Goal: Check status

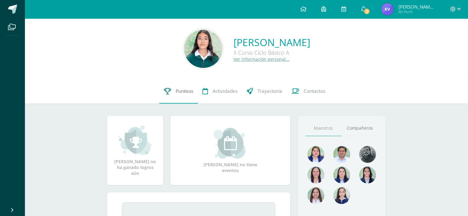
click at [178, 95] on link "Punteos" at bounding box center [178, 91] width 38 height 25
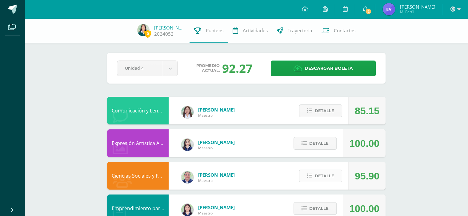
click at [332, 175] on span "Detalle" at bounding box center [324, 175] width 19 height 11
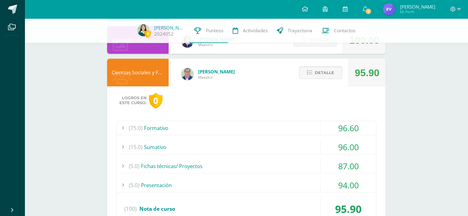
scroll to position [533, 0]
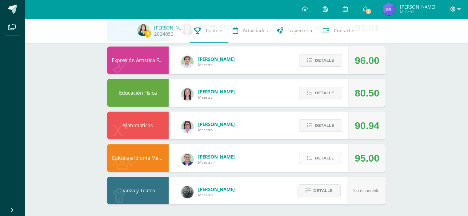
click at [331, 153] on span "Detalle" at bounding box center [324, 158] width 19 height 11
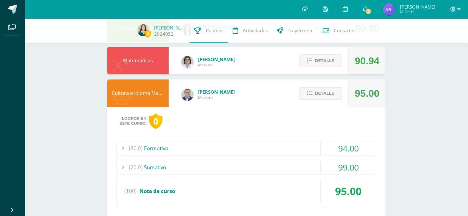
scroll to position [651, 0]
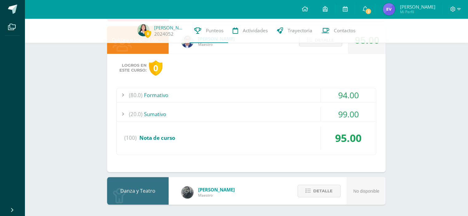
click at [330, 114] on div "99.00" at bounding box center [347, 114] width 55 height 14
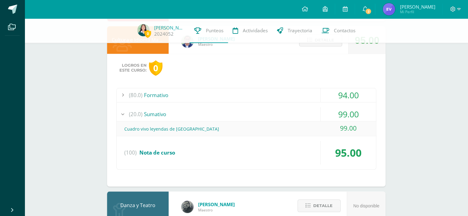
click at [329, 96] on div "94.00" at bounding box center [347, 95] width 55 height 14
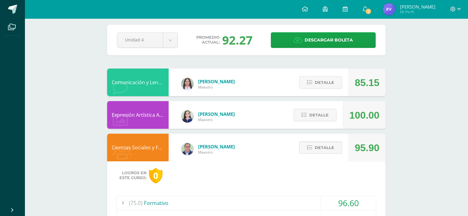
scroll to position [0, 0]
